Goal: Task Accomplishment & Management: Complete application form

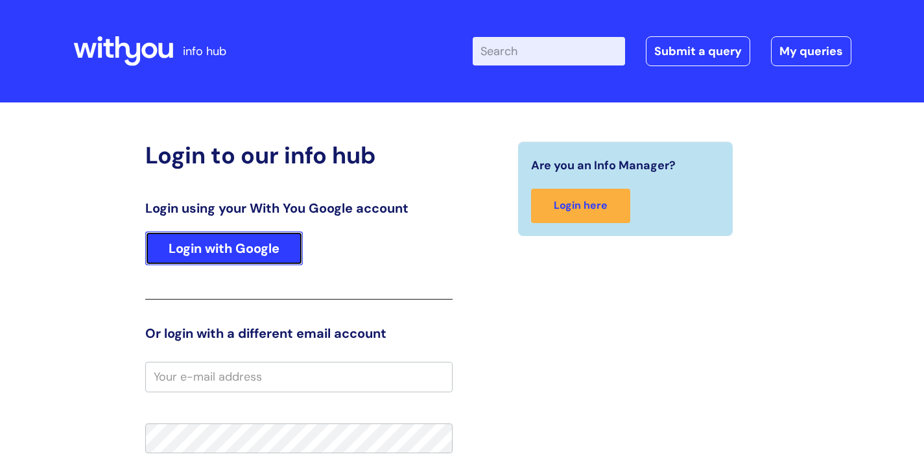
click at [265, 250] on link "Login with Google" at bounding box center [224, 248] width 158 height 34
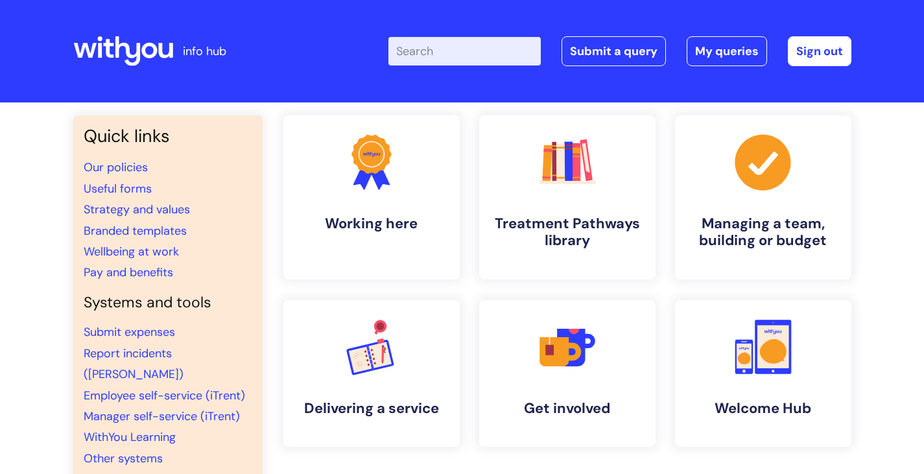
click at [414, 54] on input "Enter your search term here..." at bounding box center [464, 51] width 152 height 29
type input "contact support"
click button "Search" at bounding box center [0, 0] width 0 height 0
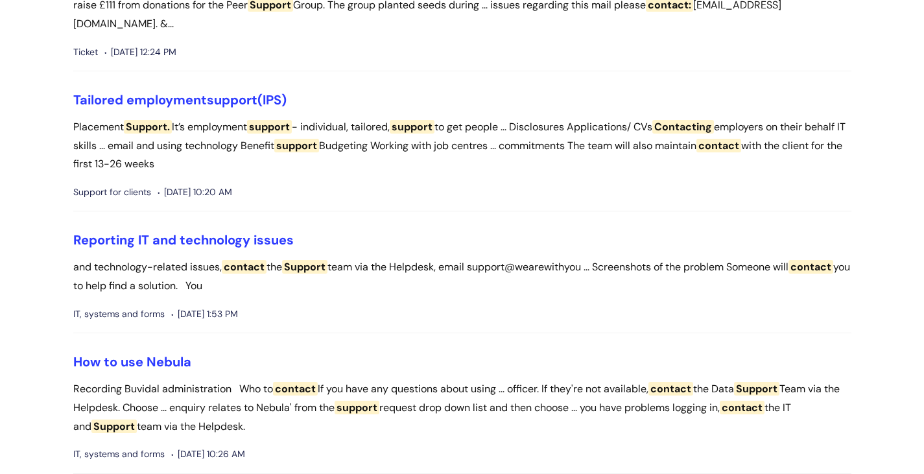
scroll to position [454, 0]
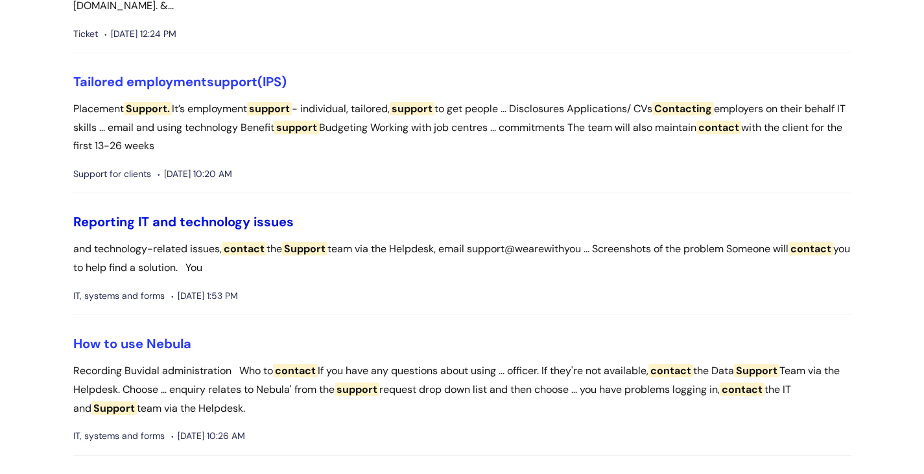
click at [236, 213] on link "Reporting IT and technology issues" at bounding box center [183, 221] width 220 height 17
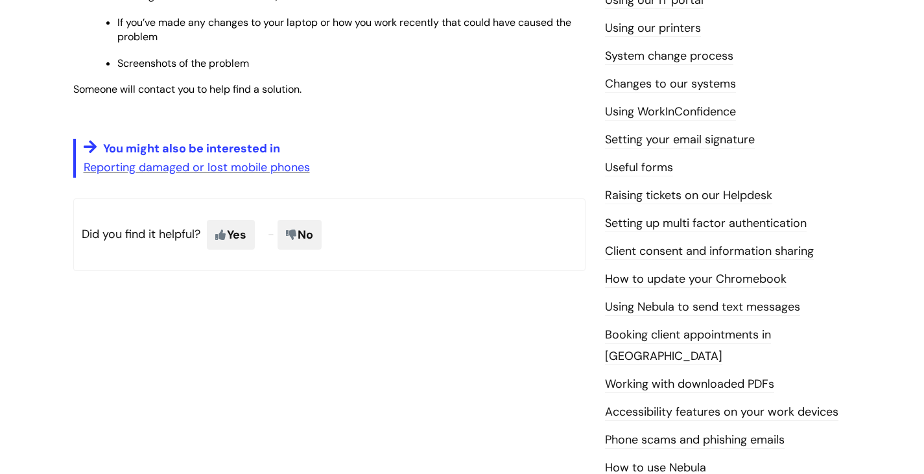
scroll to position [519, 0]
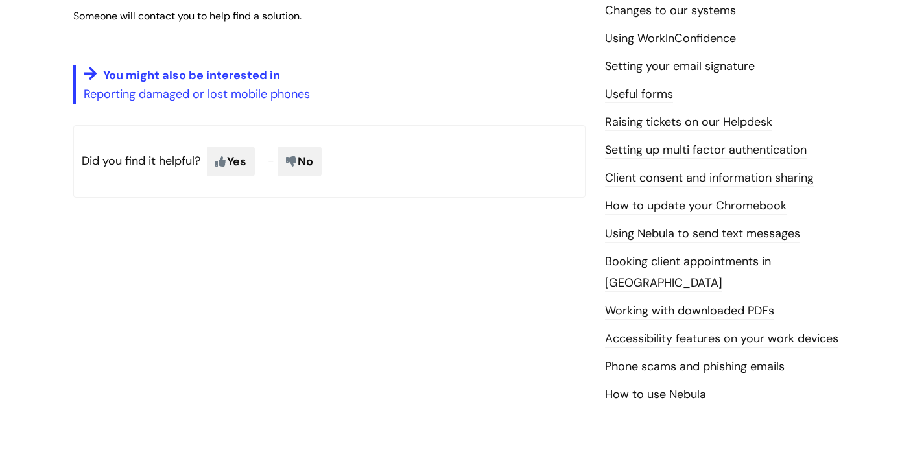
click at [748, 358] on link "Phone scams and phishing emails" at bounding box center [695, 366] width 180 height 17
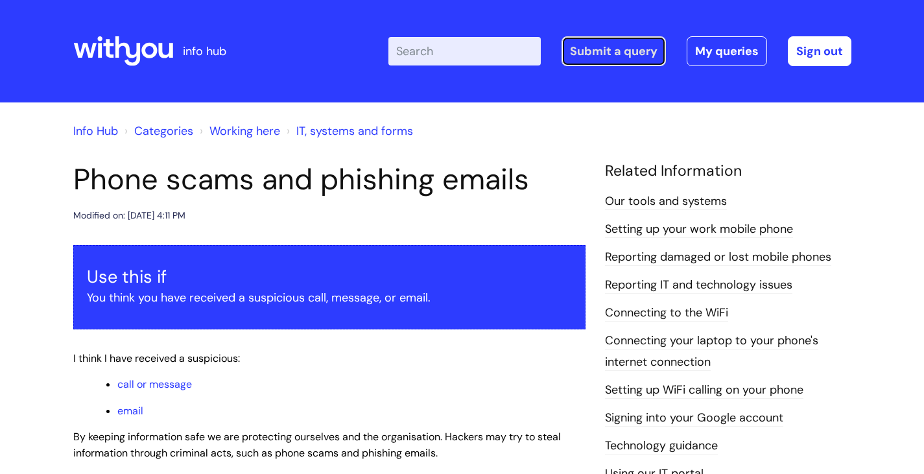
click at [609, 54] on link "Submit a query" at bounding box center [613, 51] width 104 height 30
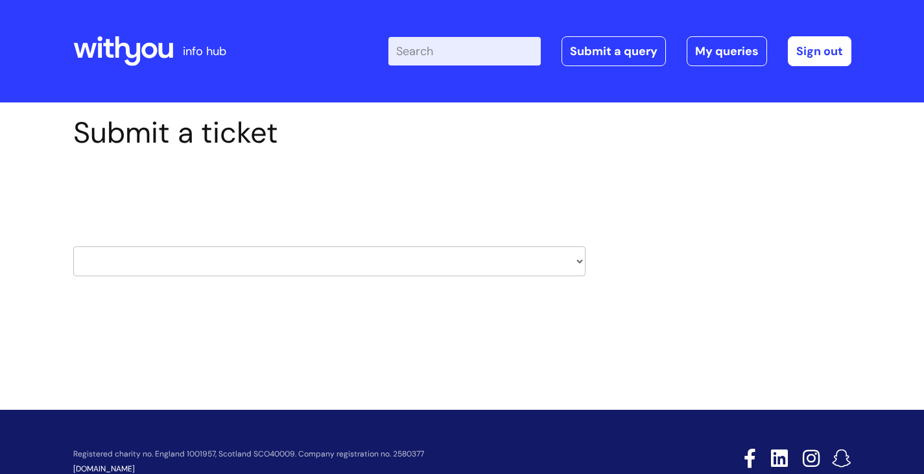
click at [576, 253] on select "HR / People IT and Support Clinical Drug Alerts Finance Accounts Data Support T…" at bounding box center [329, 261] width 512 height 30
select select "it_and_support"
click at [73, 246] on select "HR / People IT and Support Clinical Drug Alerts Finance Accounts Data Support T…" at bounding box center [329, 261] width 512 height 30
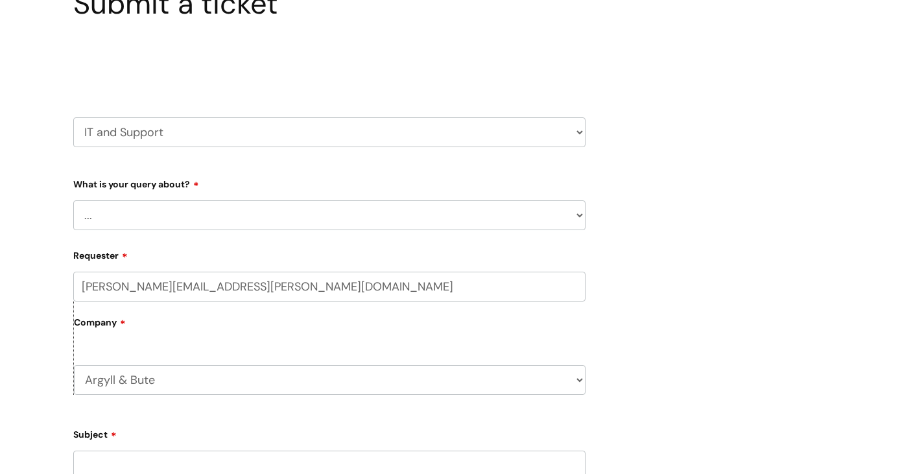
scroll to position [130, 0]
click at [347, 216] on select "... Mobile Phone Reset & MFA Accounts, Starters and Leavers IT Hardware issue I…" at bounding box center [329, 215] width 512 height 30
select select "System/software"
click at [73, 200] on select "... Mobile Phone Reset & MFA Accounts, Starters and Leavers IT Hardware issue I…" at bounding box center [329, 215] width 512 height 30
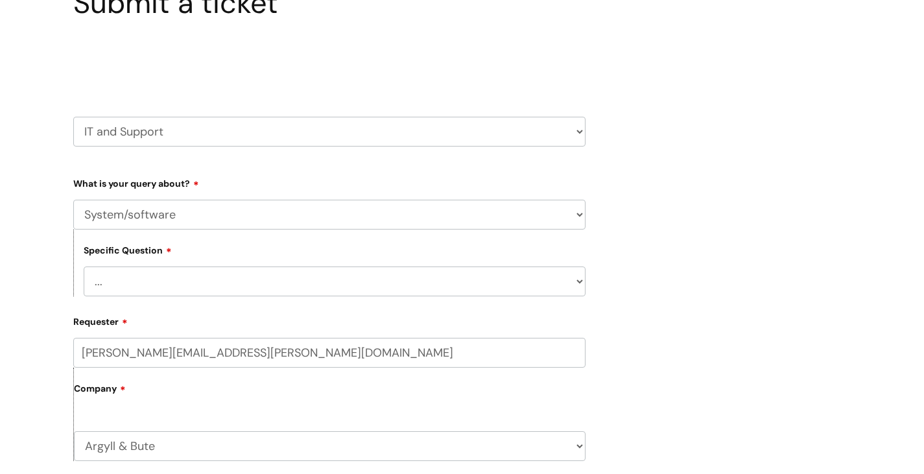
click at [233, 286] on select "... Halo PCMIS Iaptus NHS Email CJSM Email Mitel Another System Google (Workspa…" at bounding box center [335, 281] width 502 height 30
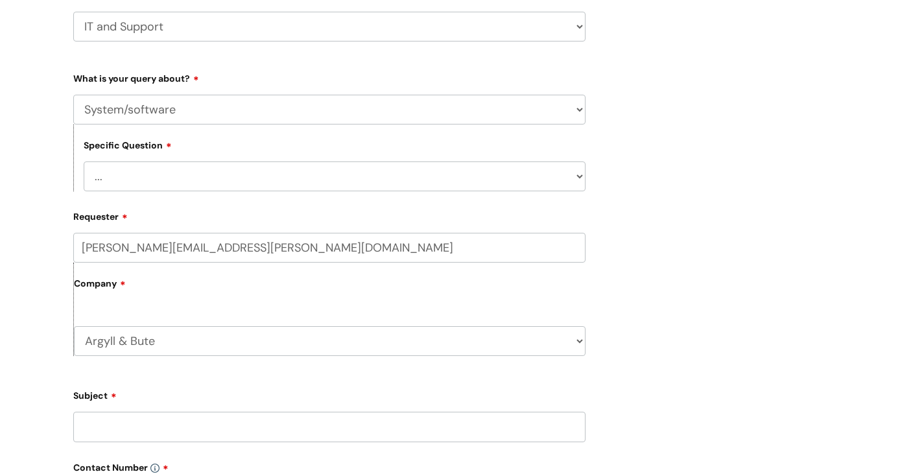
scroll to position [259, 0]
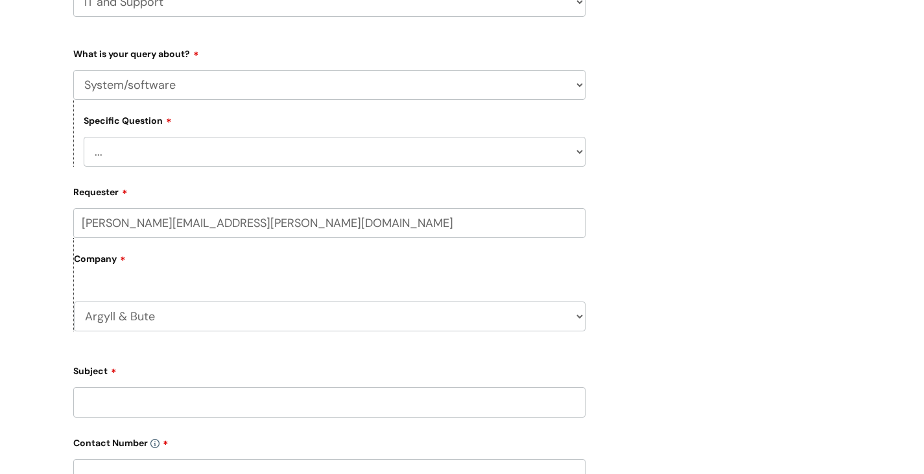
click at [212, 145] on select "... Halo PCMIS Iaptus NHS Email CJSM Email Mitel Another System Google (Workspa…" at bounding box center [335, 152] width 502 height 30
click at [640, 158] on div "Submit a ticket Select issue type HR / People IT and Support Clinical Drug Aler…" at bounding box center [462, 315] width 797 height 919
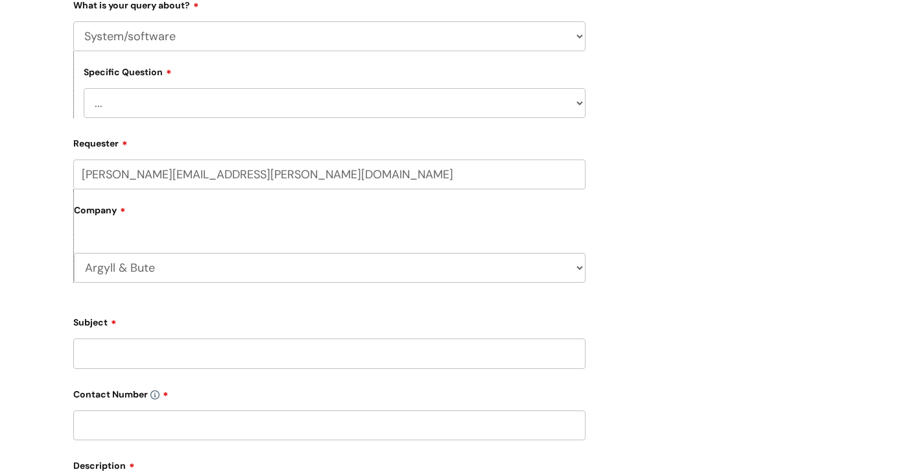
scroll to position [454, 0]
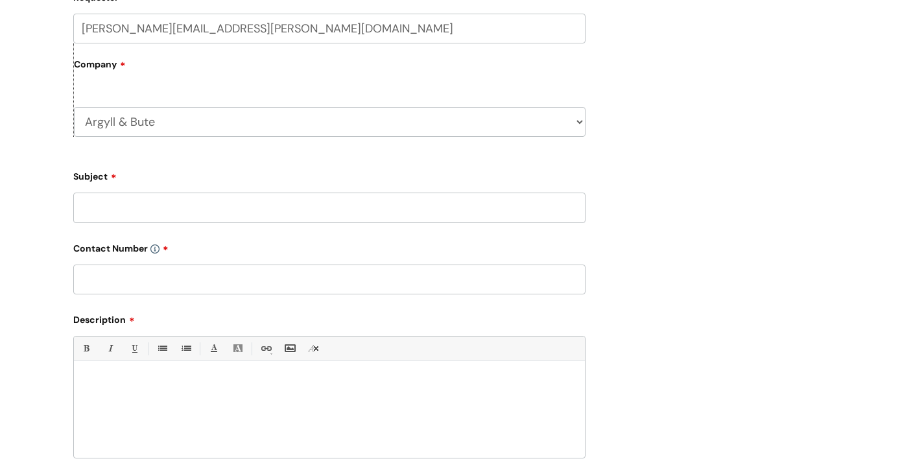
click at [169, 204] on input "Subject" at bounding box center [329, 208] width 512 height 30
type input "System alert"
click at [160, 275] on input "text" at bounding box center [329, 279] width 512 height 30
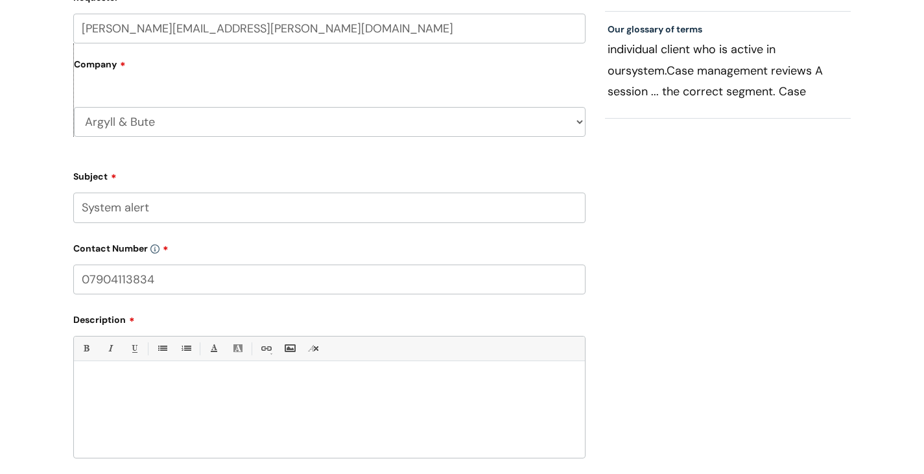
type input "07904113834"
click at [143, 379] on p at bounding box center [329, 384] width 491 height 12
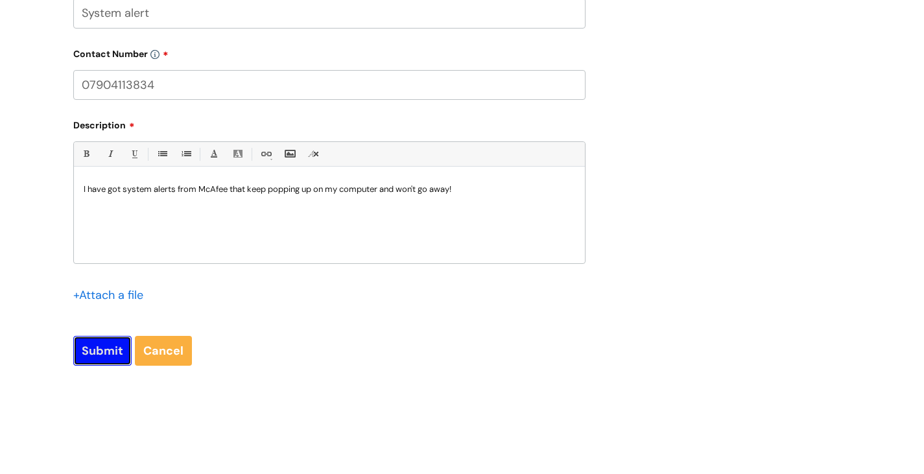
click at [99, 346] on input "Submit" at bounding box center [102, 351] width 58 height 30
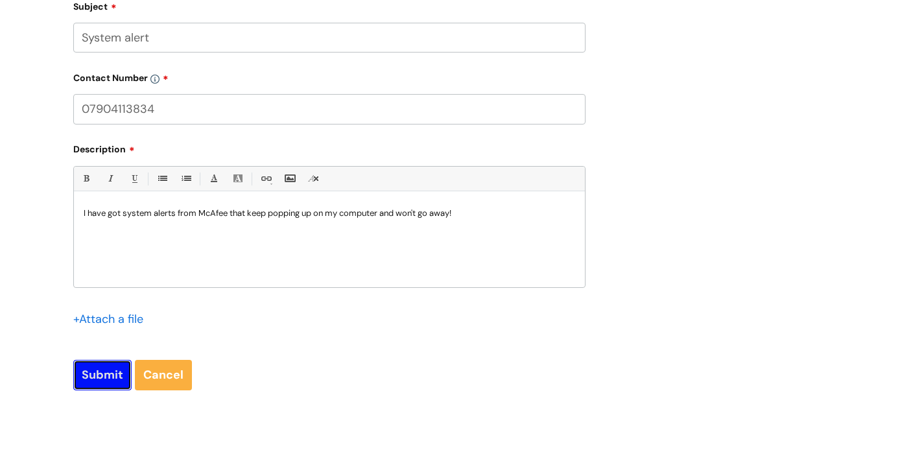
scroll to position [673, 0]
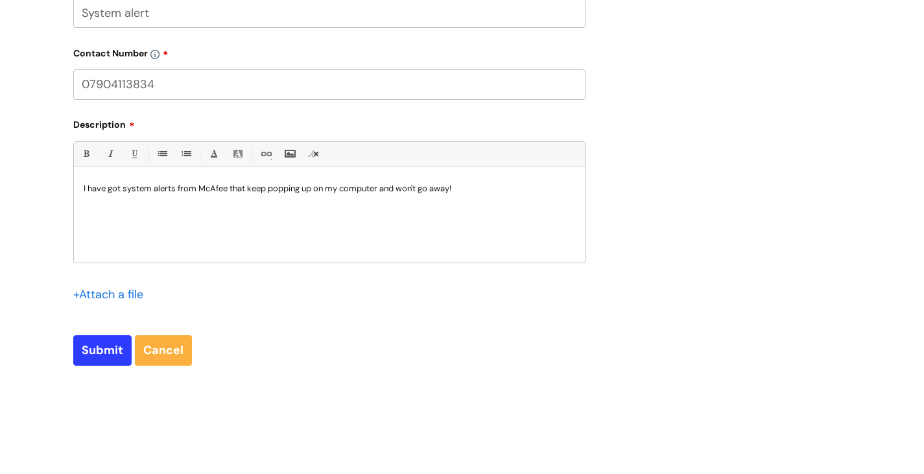
click at [89, 205] on p at bounding box center [329, 200] width 491 height 12
click at [97, 353] on input "Submit" at bounding box center [102, 350] width 58 height 30
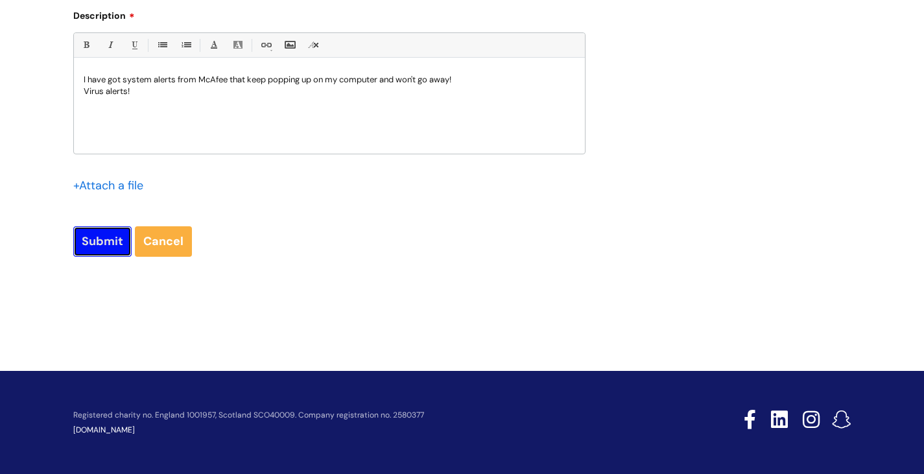
scroll to position [782, 0]
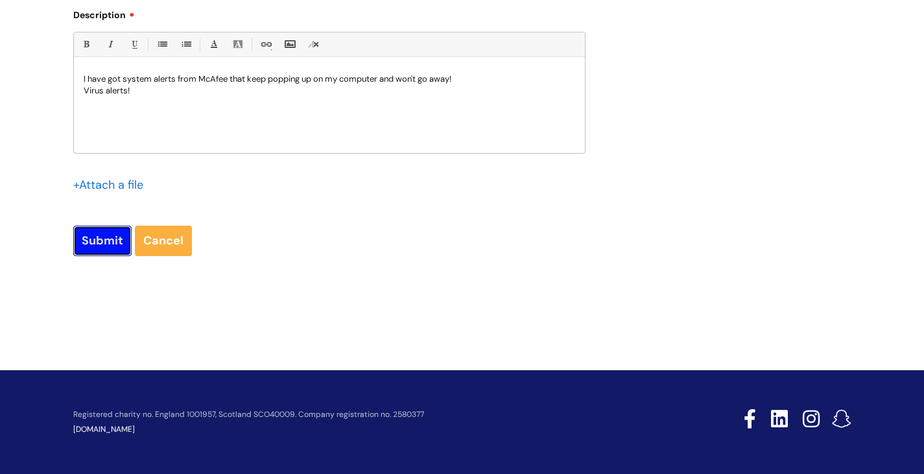
click at [107, 239] on input "Submit" at bounding box center [102, 241] width 58 height 30
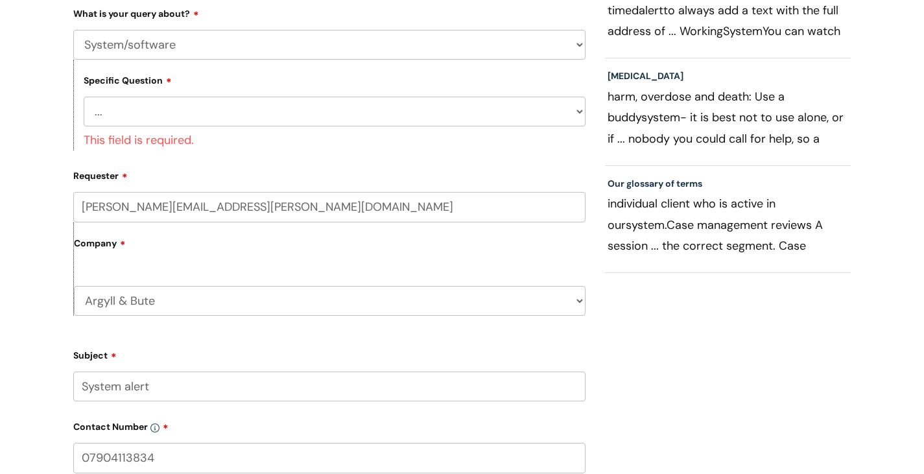
scroll to position [324, 0]
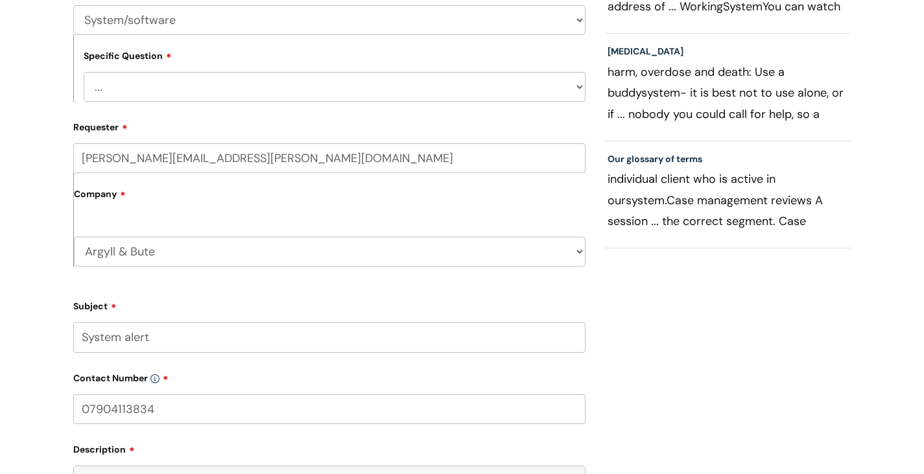
click at [225, 84] on select "... Halo PCMIS Iaptus NHS Email CJSM Email Mitel Another System Google (Workspa…" at bounding box center [335, 87] width 502 height 30
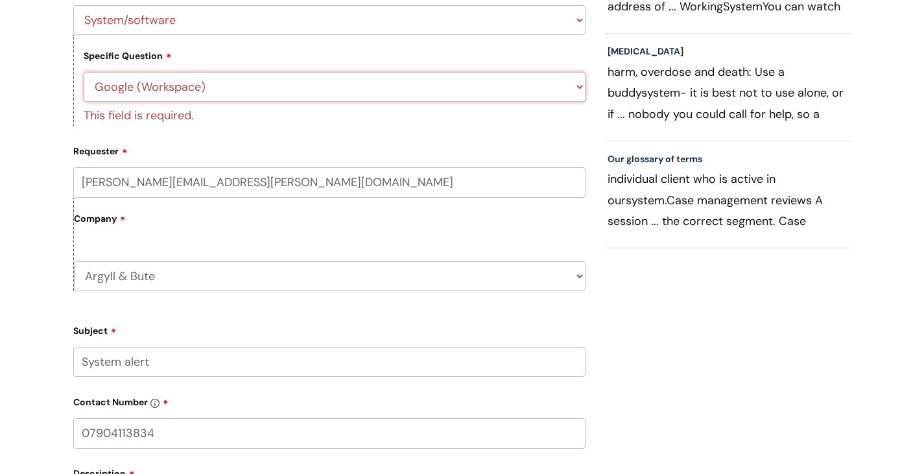
click at [84, 72] on select "... Halo PCMIS Iaptus NHS Email CJSM Email Mitel Another System Google (Workspa…" at bounding box center [335, 87] width 502 height 30
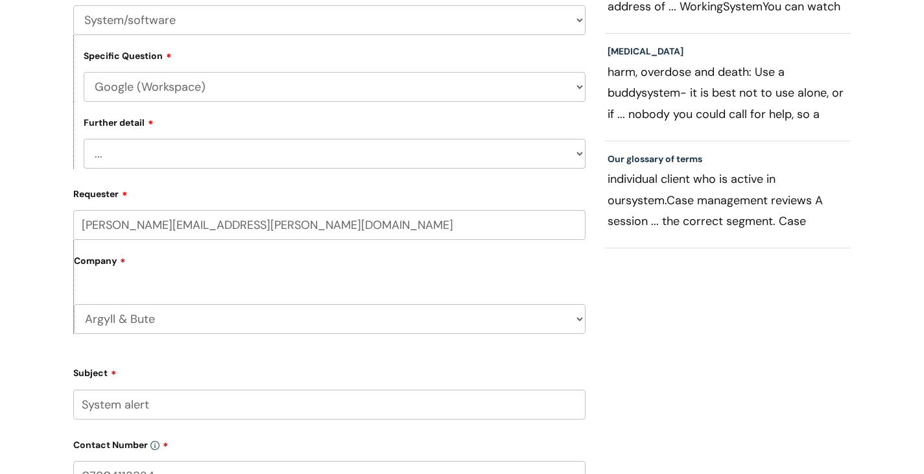
click at [207, 176] on form "Type Of Request ... Accounts (Finance) Alerts! (For clinical team) Data Protect…" at bounding box center [329, 367] width 512 height 779
click at [226, 88] on select "... Halo PCMIS Iaptus NHS Email CJSM Email Mitel Another System Google (Workspa…" at bounding box center [335, 87] width 502 height 30
select select "IT Portal"
click at [84, 72] on select "... Halo PCMIS Iaptus NHS Email CJSM Email Mitel Another System Google (Workspa…" at bounding box center [335, 87] width 502 height 30
click at [205, 150] on select "... I need help logging in I’d like access to the IT Portal I’d like to add a p…" at bounding box center [335, 154] width 502 height 30
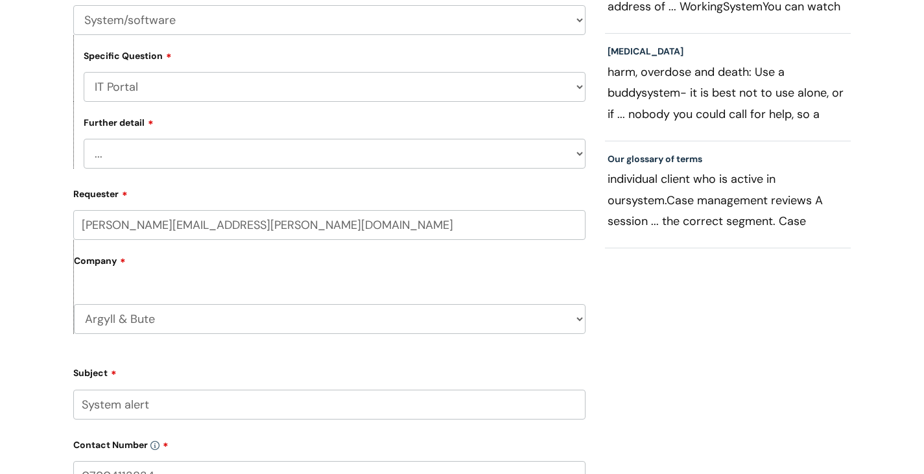
select select "I’ve got an issue with the IT Portal"
click at [84, 139] on select "... I need help logging in I’d like access to the IT Portal I’d like to add a p…" at bounding box center [335, 154] width 502 height 30
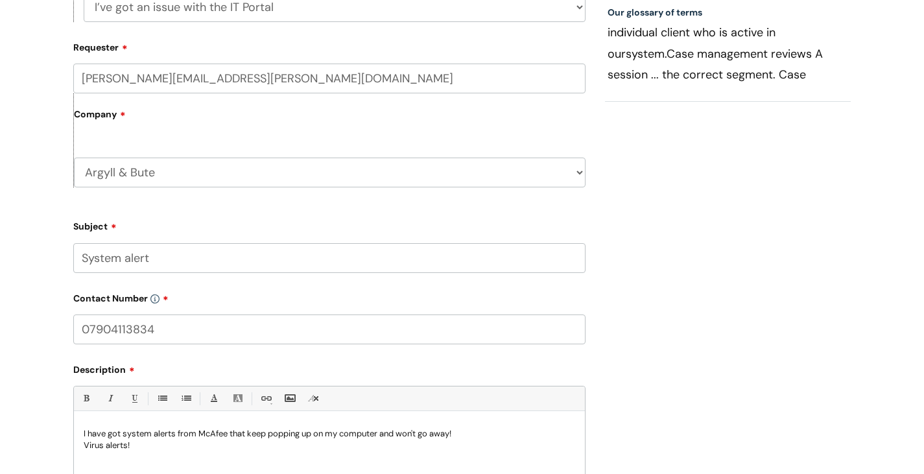
scroll to position [713, 0]
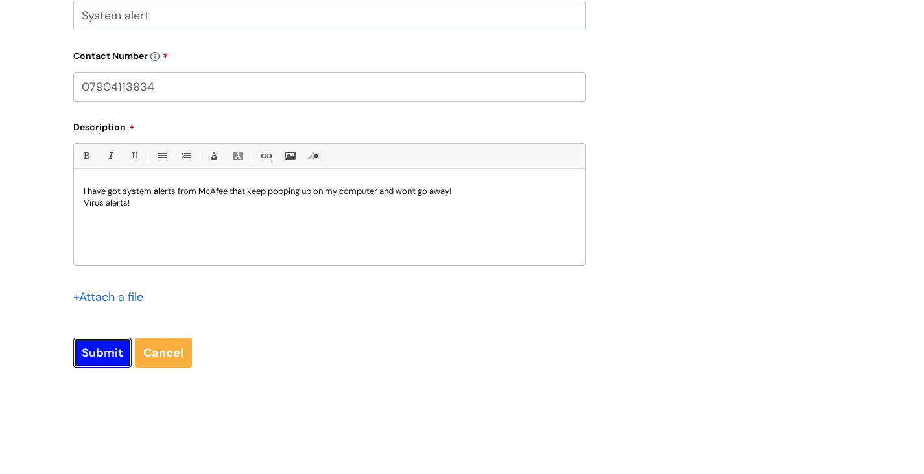
click at [117, 353] on input "Submit" at bounding box center [102, 353] width 58 height 30
type input "Please Wait..."
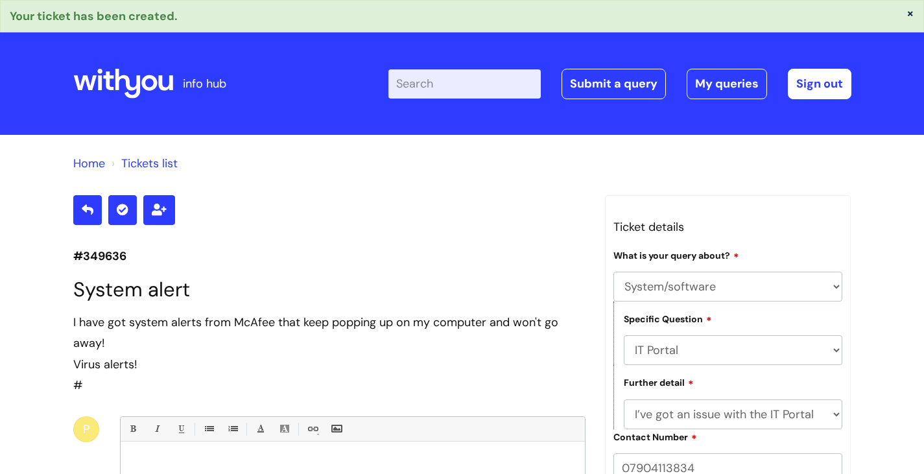
select select "System/software"
select select "IT Portal"
select select "I’ve got an issue with the IT Portal"
click at [715, 80] on link "My queries" at bounding box center [726, 84] width 80 height 30
